Goal: Transaction & Acquisition: Purchase product/service

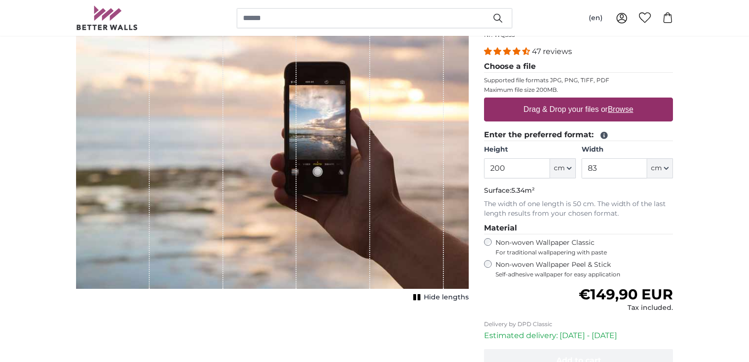
scroll to position [146, 0]
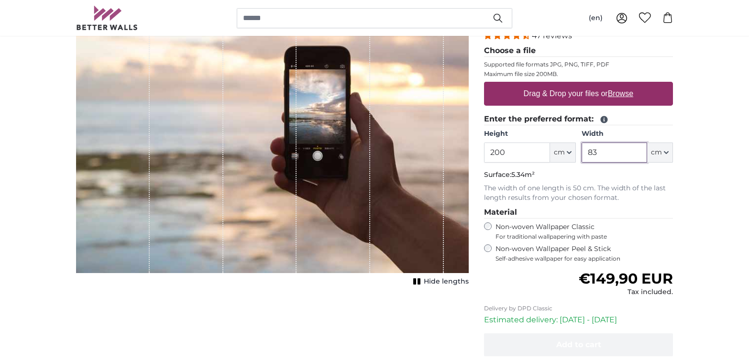
drag, startPoint x: 622, startPoint y: 152, endPoint x: 568, endPoint y: 153, distance: 54.0
click at [568, 153] on div "Height 200 ft cm Centimeter (cm) Inches (inch) Feet (ft. in.) Width 83 ft cm Ce…" at bounding box center [578, 145] width 189 height 33
type input "70"
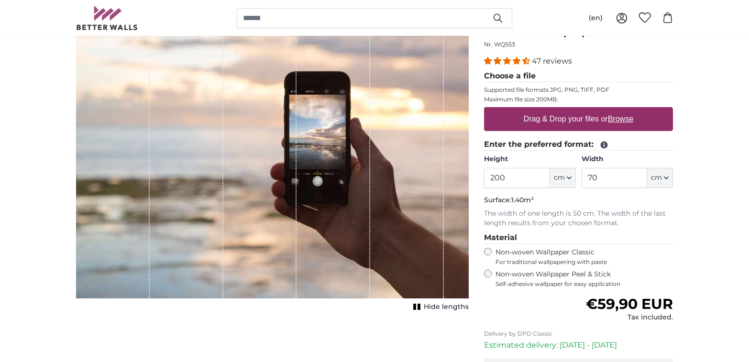
scroll to position [105, 0]
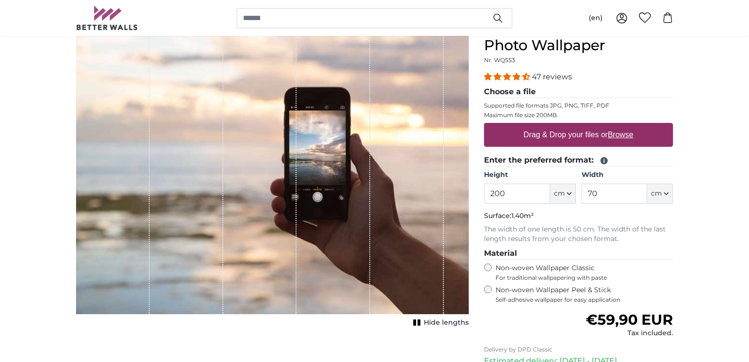
click at [594, 278] on span "For traditional wallpapering with paste" at bounding box center [583, 278] width 177 height 8
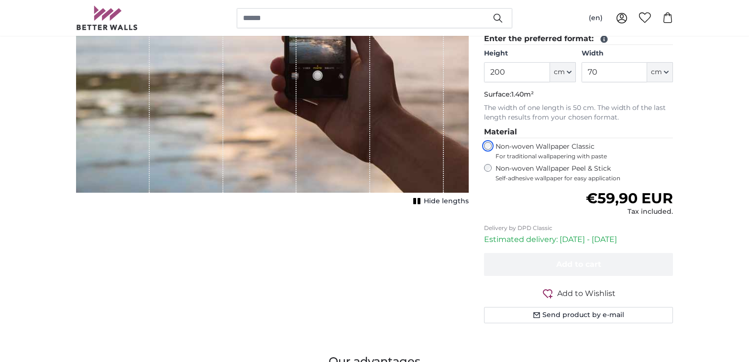
scroll to position [227, 0]
